Goal: Information Seeking & Learning: Learn about a topic

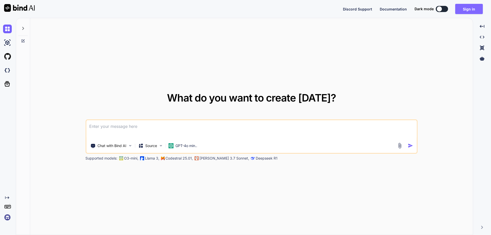
click at [468, 9] on button "Sign in" at bounding box center [469, 9] width 28 height 10
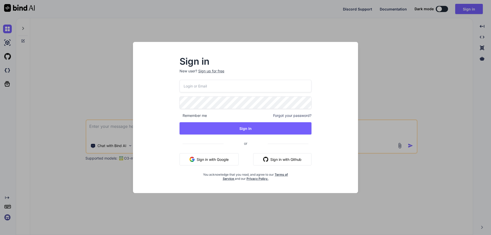
click at [200, 89] on input "email" at bounding box center [246, 86] width 132 height 13
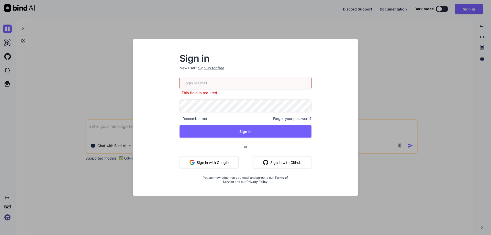
paste input "[EMAIL_ADDRESS][DOMAIN_NAME]"
type input "[EMAIL_ADDRESS][DOMAIN_NAME]"
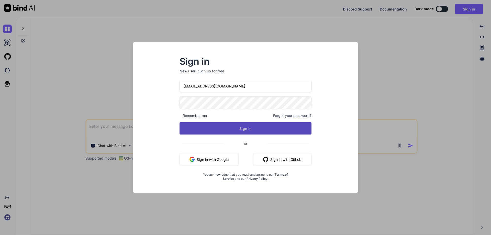
click at [189, 131] on button "Sign In" at bounding box center [246, 128] width 132 height 12
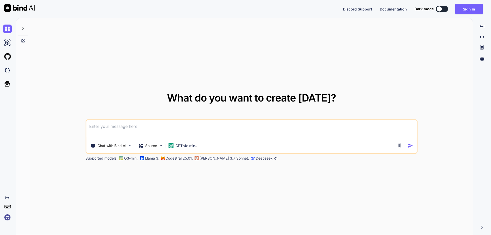
click at [104, 127] on textarea at bounding box center [251, 129] width 331 height 19
paste textarea
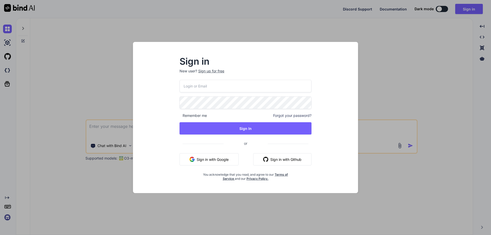
click at [228, 89] on input "email" at bounding box center [246, 86] width 132 height 13
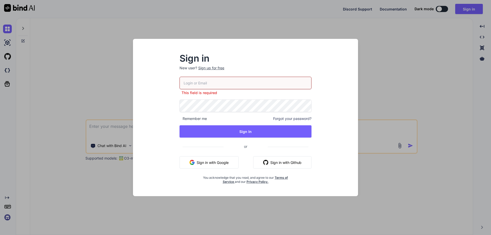
paste input "[EMAIL_ADDRESS][DOMAIN_NAME]"
type input "[EMAIL_ADDRESS][DOMAIN_NAME]"
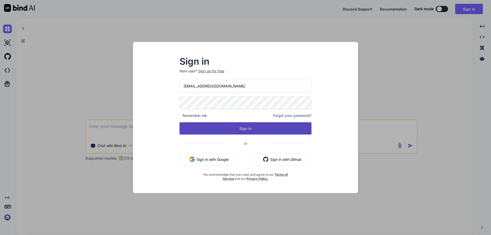
click at [182, 128] on button "Sign In" at bounding box center [246, 128] width 132 height 12
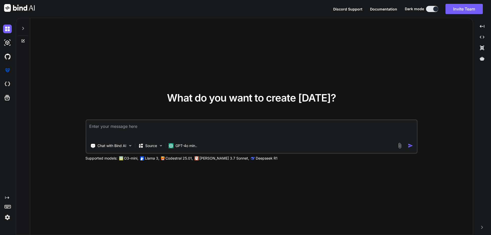
click at [133, 132] on textarea at bounding box center [251, 129] width 331 height 19
paste textarea "<div class="col-lg-12 col-xl-6 position-relative"> <label for="dateofbirth">Dat…"
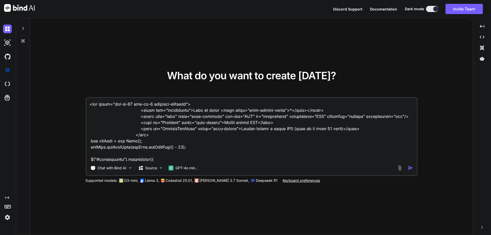
scroll to position [351, 0]
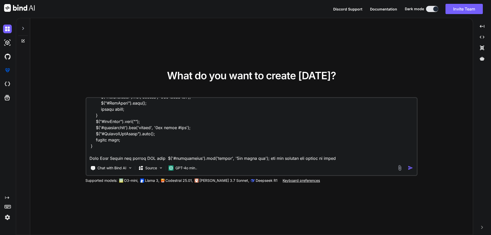
type textarea "<div class="col-lg-12 col-xl-6 position-relative"> <label for="dateofbirth">Dat…"
click at [410, 168] on img "button" at bounding box center [410, 167] width 5 height 5
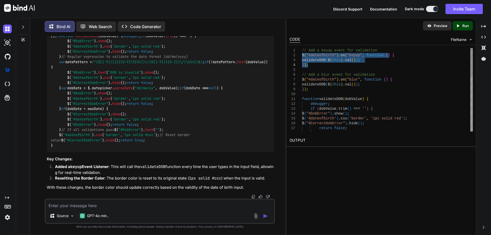
drag, startPoint x: 302, startPoint y: 54, endPoint x: 311, endPoint y: 66, distance: 14.5
click at [311, 66] on div "// Add a keyup event for validation $ ( "#dateofbirth" ) . on ( "keyup" , funct…" at bounding box center [387, 169] width 171 height 243
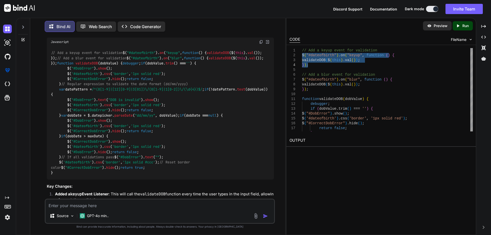
scroll to position [132, 0]
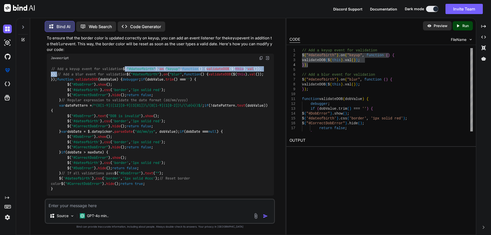
drag, startPoint x: 51, startPoint y: 73, endPoint x: 62, endPoint y: 86, distance: 16.4
click at [62, 86] on div "// Add a keyup event for validation $( "#dateofbirth" ). on ( "keyup" , functio…" at bounding box center [160, 128] width 227 height 133
copy code "$( "#dateofbirth" ). on ( "keyup" , function ( ) { validateDOB ($( this ). val …"
drag, startPoint x: 57, startPoint y: 105, endPoint x: 118, endPoint y: 104, distance: 61.4
click at [118, 104] on div "// Add a keyup event for validation $( "#dateofbirth" ). on ( "keyup" , functio…" at bounding box center [160, 128] width 227 height 133
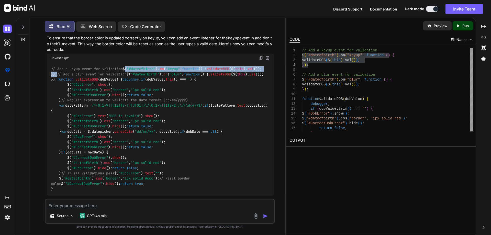
copy code "validateDOB ($( this ). val ());"
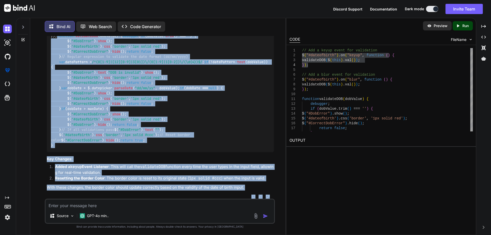
scroll to position [273, 0]
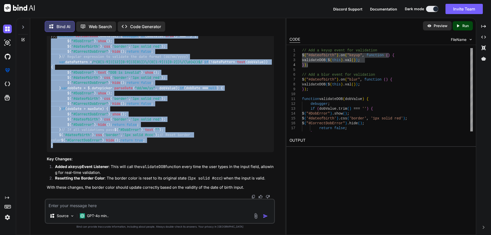
drag, startPoint x: 51, startPoint y: 69, endPoint x: 129, endPoint y: 182, distance: 138.0
click at [129, 152] on div "// Add a keyup event for validation $( "#dateofbirth" ). on ( "keyup" , functio…" at bounding box center [160, 85] width 227 height 133
copy code "function validateDOB ( dobValue ) { debugger ; if (dobValue. trim () === '' ) {…"
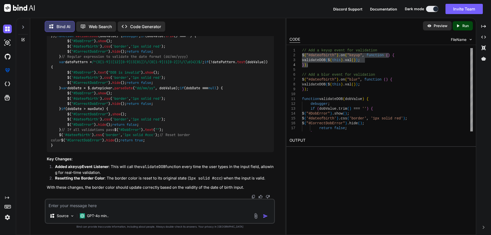
click at [93, 201] on textarea at bounding box center [160, 204] width 229 height 9
paste textarea "object {3} statusCode : 200 message : Login successful. data {12} token : [SECU…"
type textarea "object {3} statusCode : 200 message : Login successful. data {12} token : [SECU…"
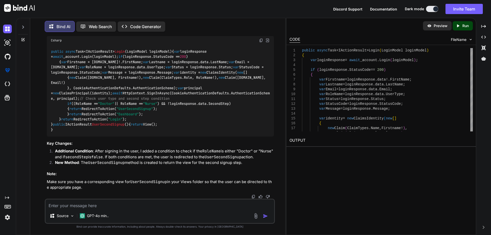
scroll to position [716, 0]
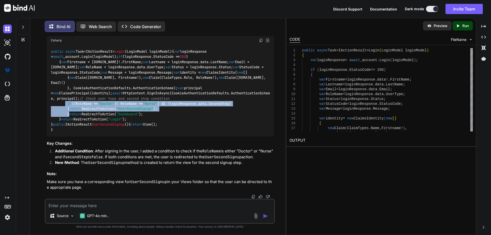
drag, startPoint x: 67, startPoint y: 93, endPoint x: 74, endPoint y: 107, distance: 16.1
click at [74, 107] on div "public async Task<IActionResult> Login ( LoginModel loginModel ) { var loginRes…" at bounding box center [160, 91] width 227 height 92
copy code "if ((RoleName == "Doctor" || RoleName == "Nurse" ) && !loginResponse.data.Secon…"
click at [154, 136] on div "public async Task<IActionResult> Login ( LoginModel loginModel ) { var loginRes…" at bounding box center [160, 91] width 227 height 92
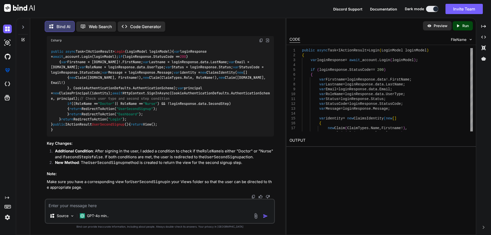
click at [110, 206] on textarea at bounding box center [160, 204] width 229 height 9
paste textarea "object {3} statusCode : 200 message : Login successful. data {12} token : [SECU…"
type textarea "object {3} statusCode : 200 message : Login successful. data {12} token : [SECU…"
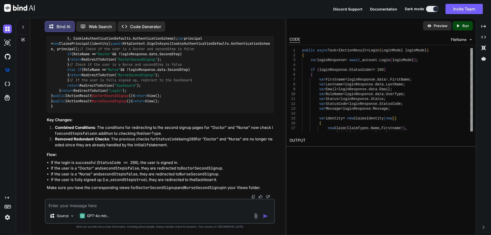
scroll to position [1017, 0]
